Goal: Book appointment/travel/reservation

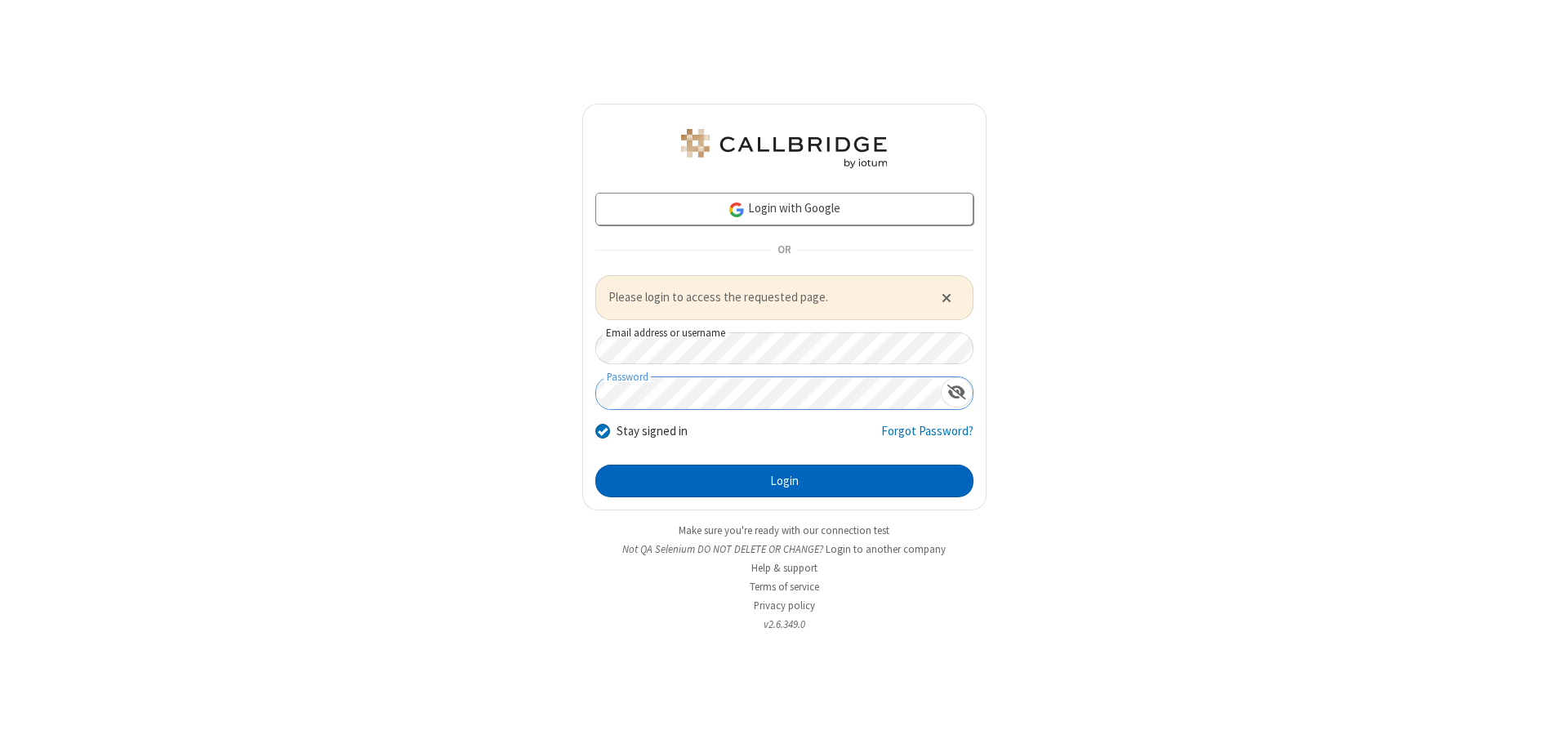
click at [784, 480] on button "Login" at bounding box center [784, 480] width 378 height 33
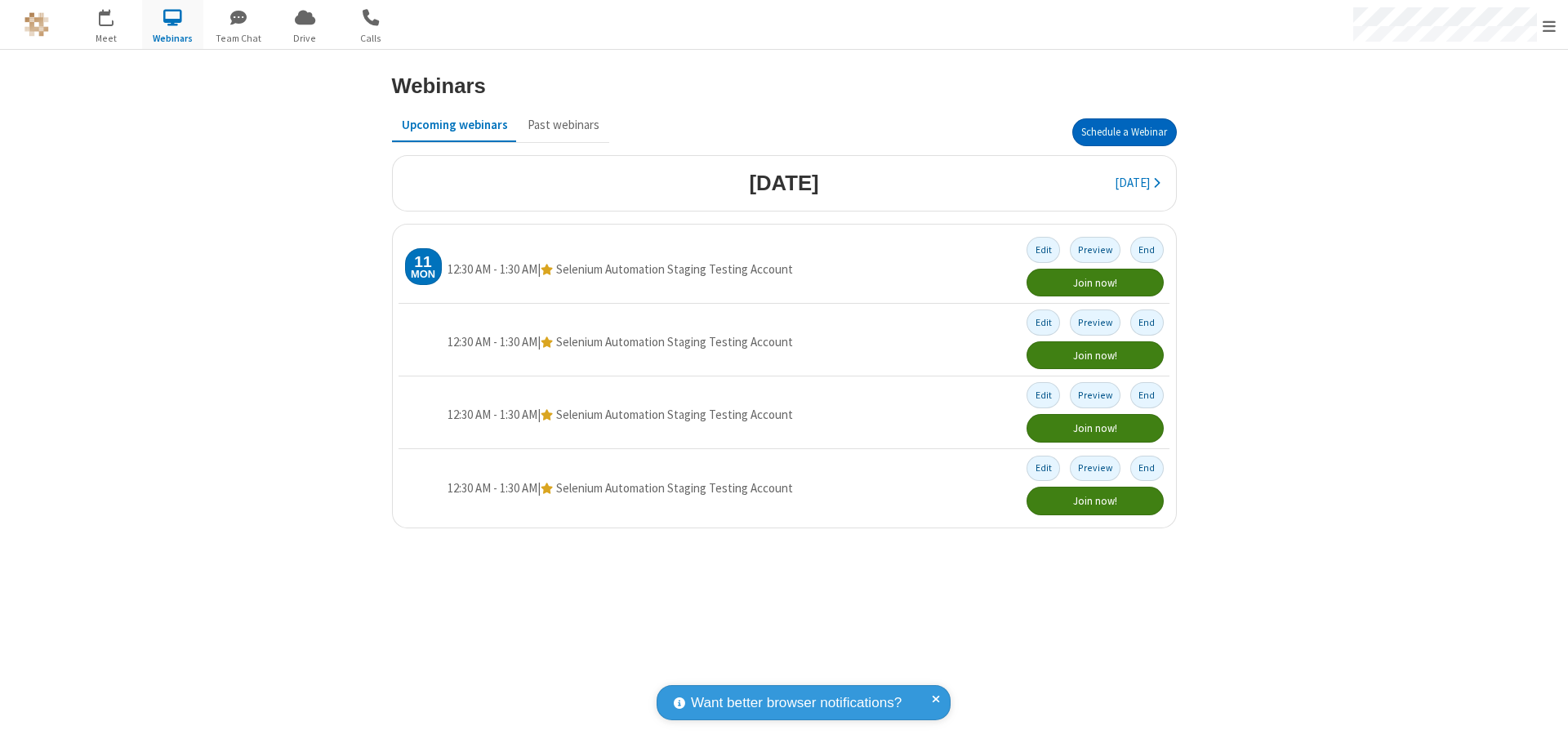
click at [1124, 132] on button "Schedule a Webinar" at bounding box center [1124, 133] width 105 height 28
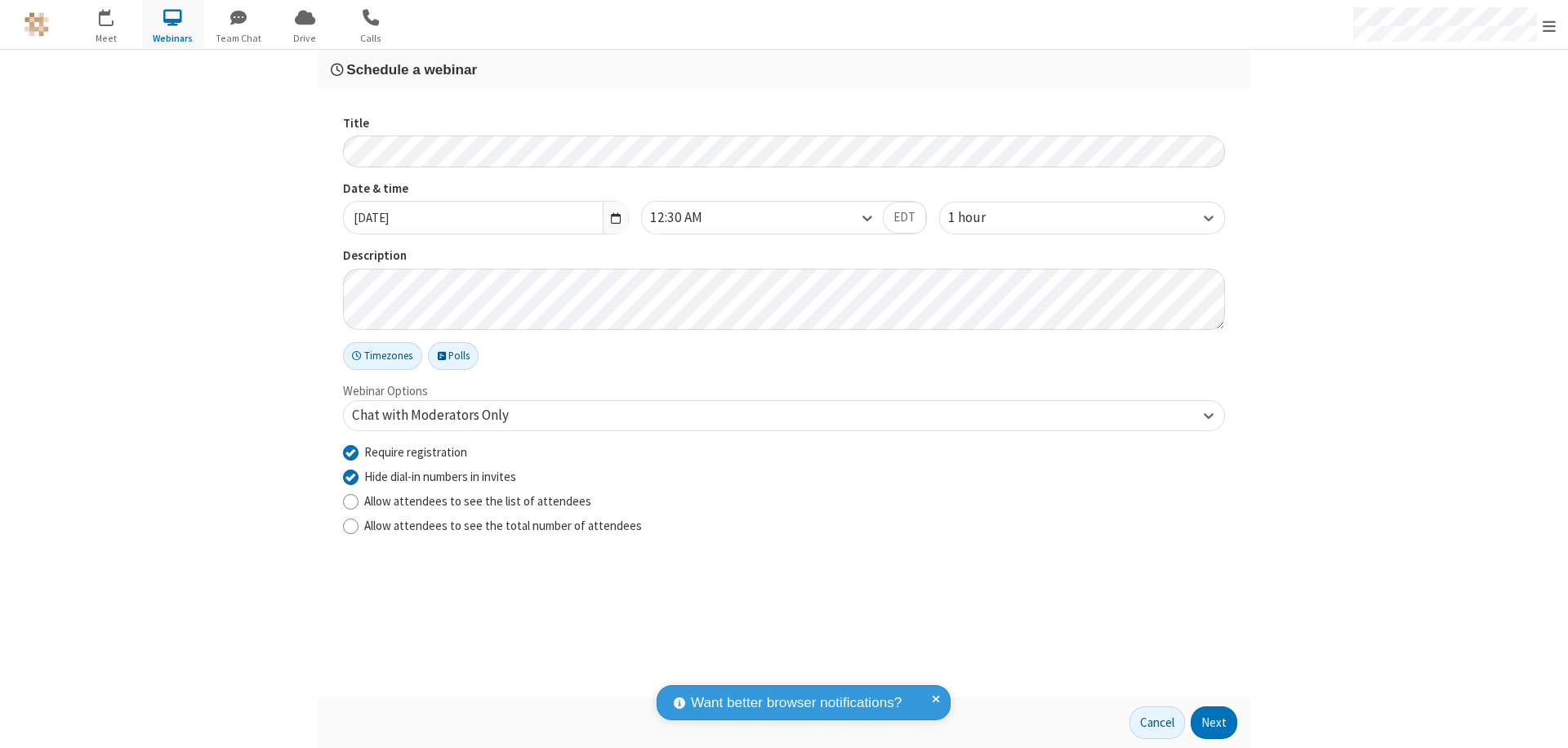
click at [350, 451] on input "Require registration" at bounding box center [351, 451] width 16 height 17
checkbox input "false"
click at [1214, 723] on button "Next" at bounding box center [1214, 722] width 47 height 33
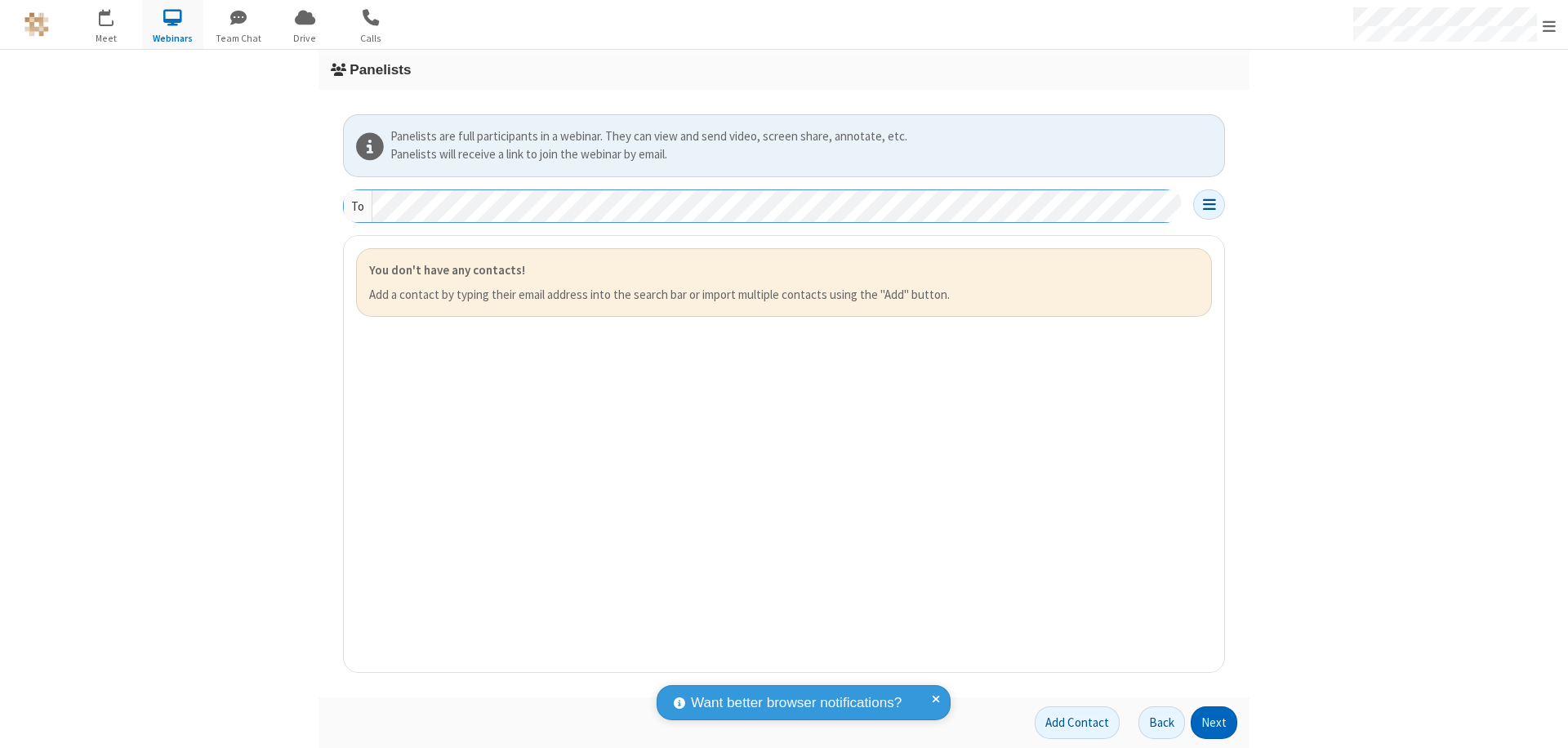
click at [1214, 723] on button "Next" at bounding box center [1214, 722] width 47 height 33
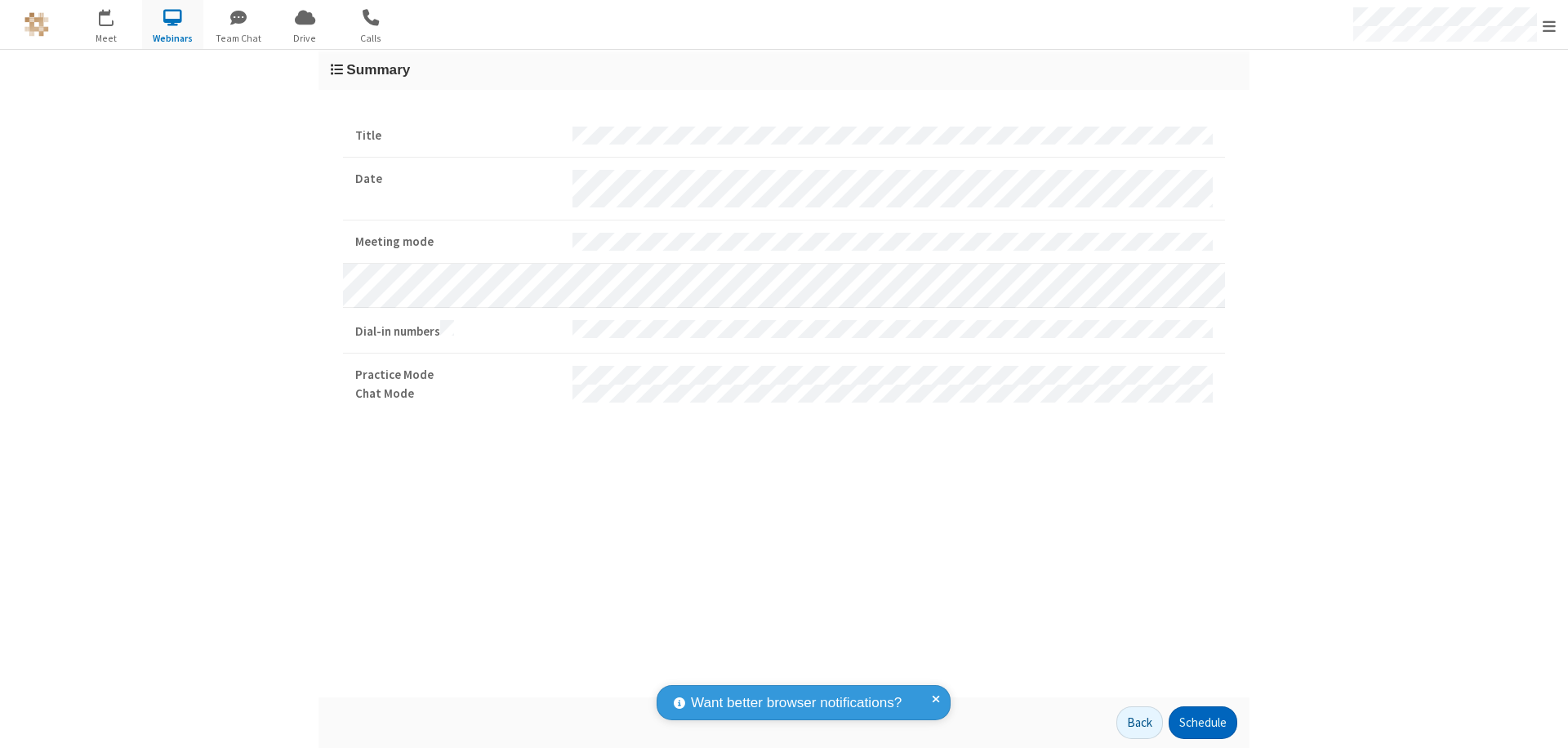
click at [1202, 723] on button "Schedule" at bounding box center [1203, 722] width 69 height 33
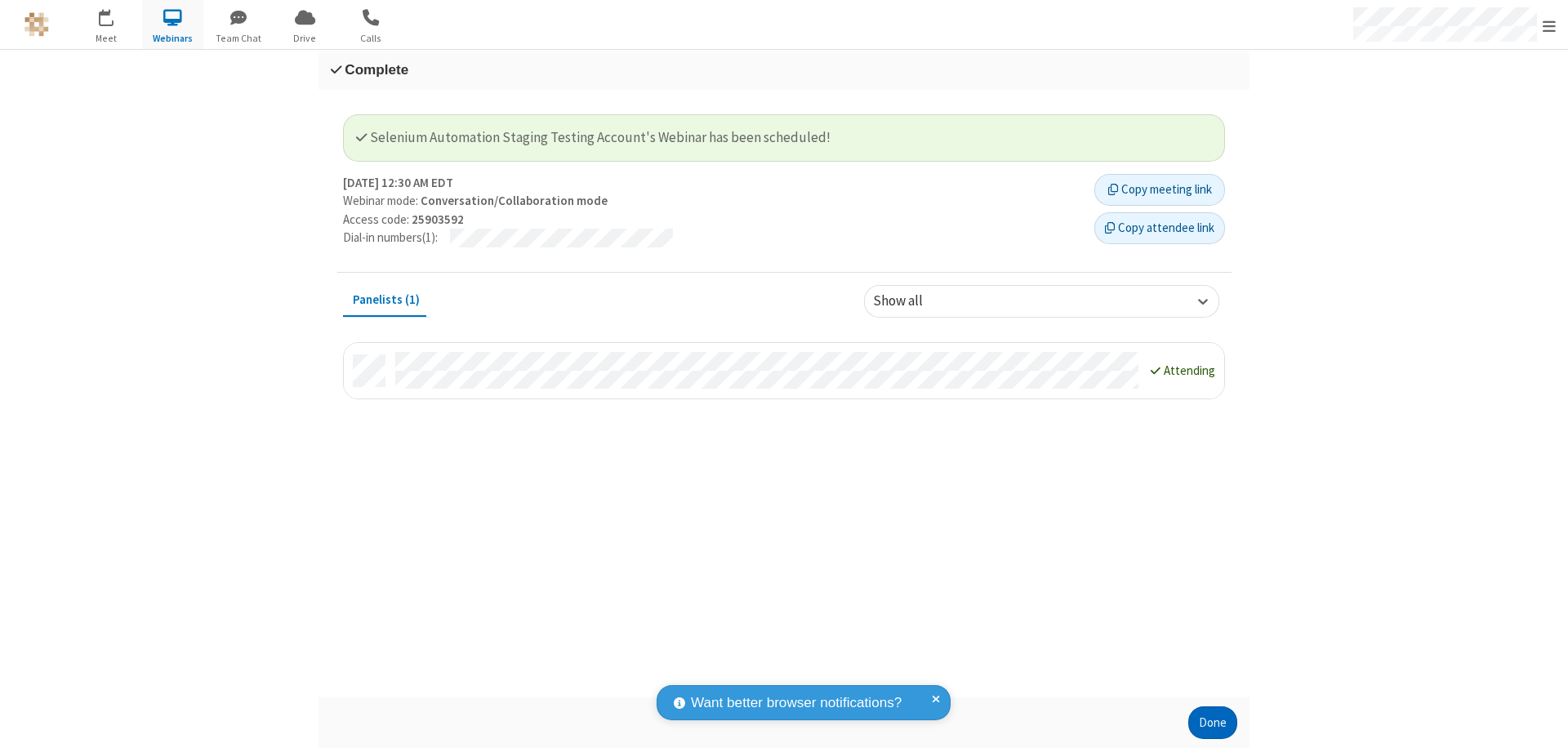
click at [1213, 723] on button "Done" at bounding box center [1213, 722] width 49 height 33
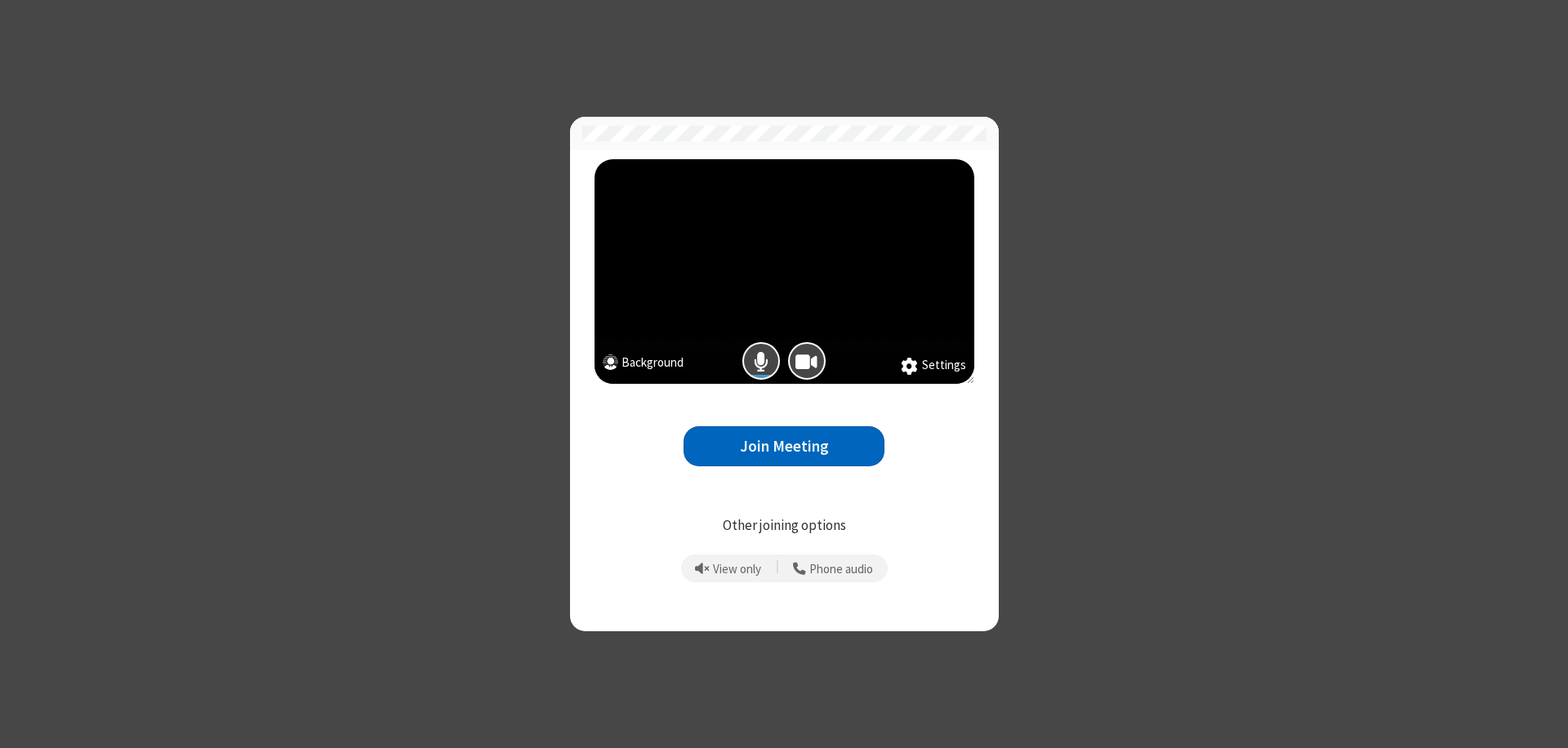
click at [784, 446] on button "Join Meeting" at bounding box center [784, 446] width 201 height 40
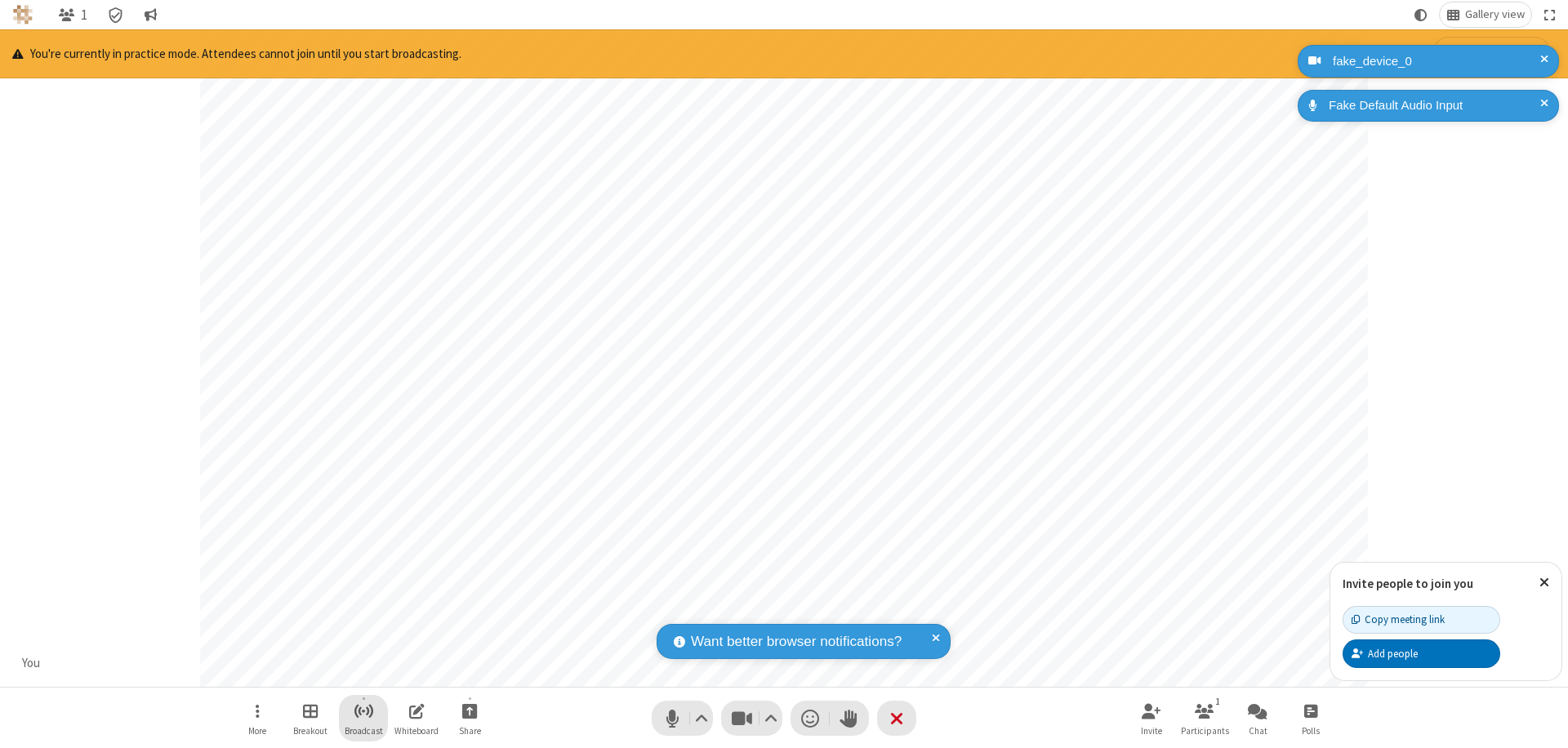
click at [362, 710] on span "Start broadcast" at bounding box center [363, 710] width 20 height 20
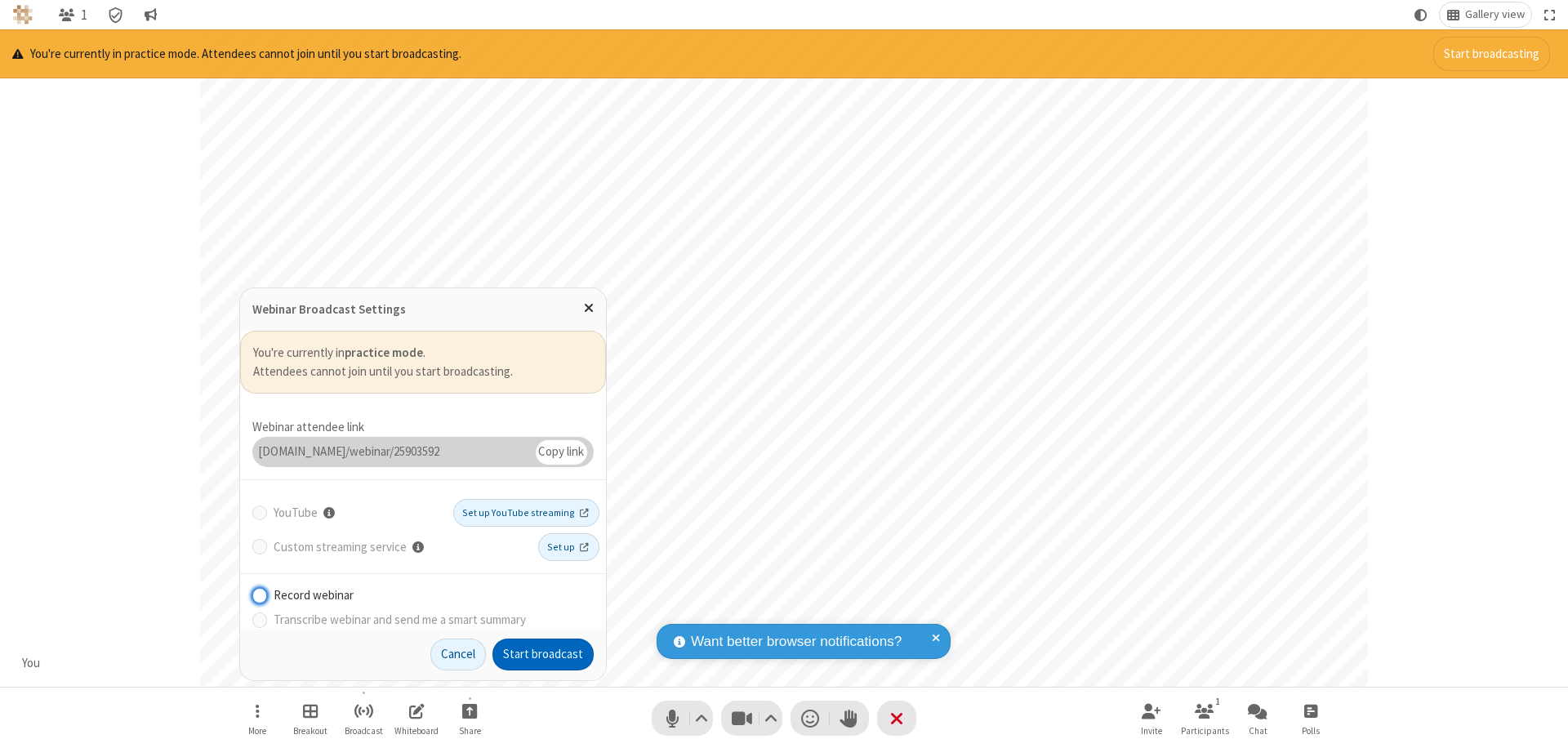
click at [543, 654] on button "Start broadcast" at bounding box center [543, 654] width 101 height 33
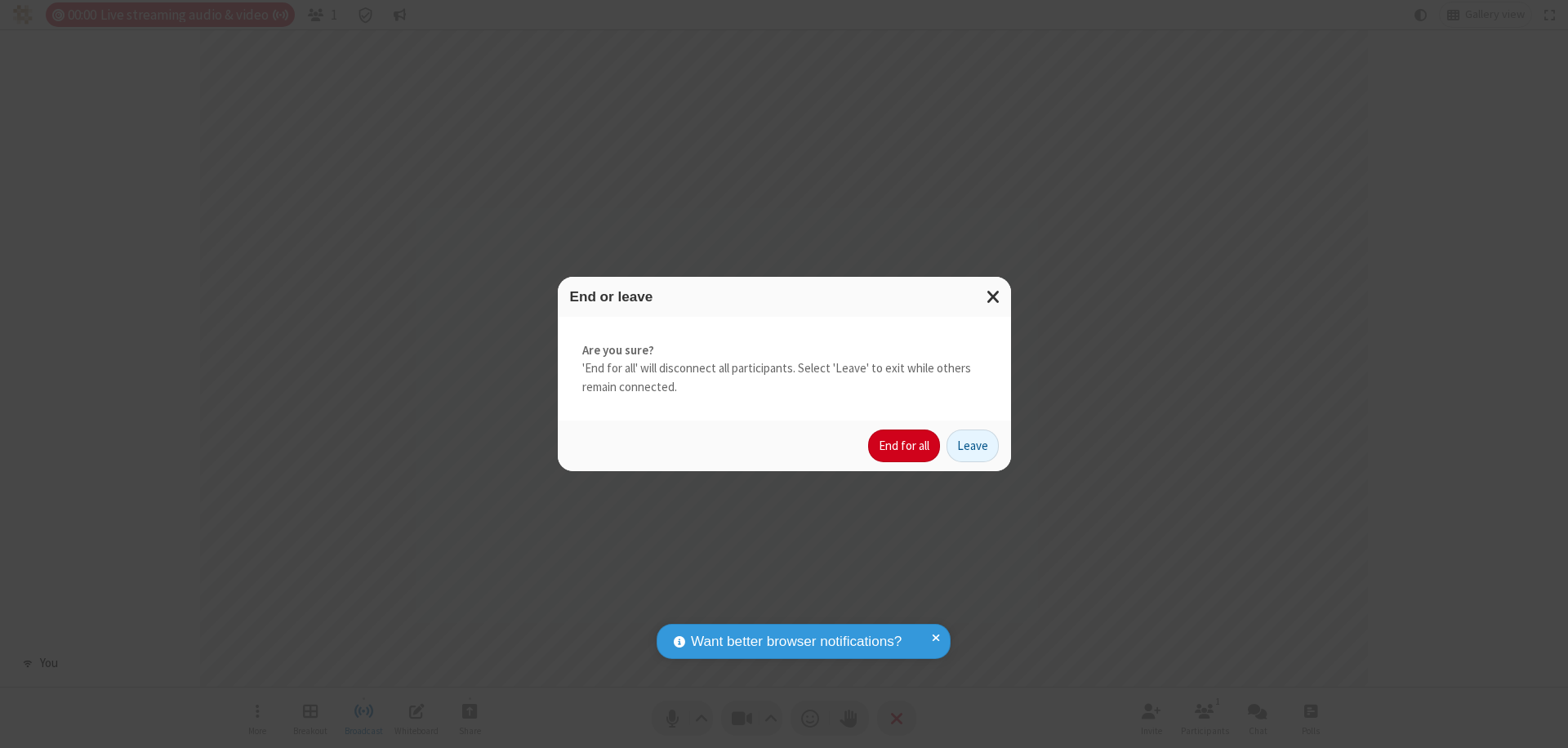
click at [905, 446] on button "End for all" at bounding box center [904, 445] width 72 height 33
